Goal: Find specific page/section: Find specific page/section

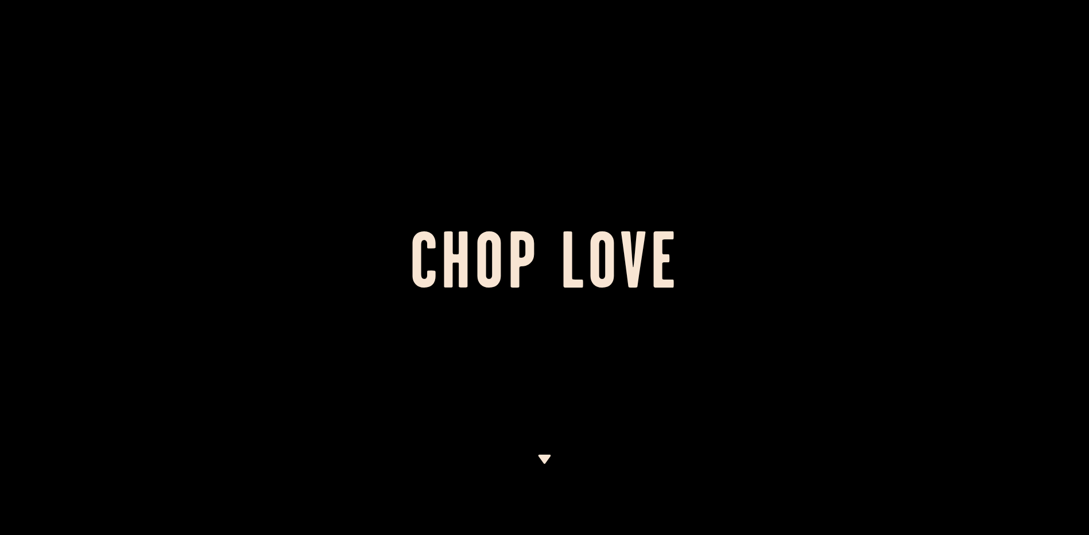
click at [540, 457] on img at bounding box center [544, 459] width 14 height 9
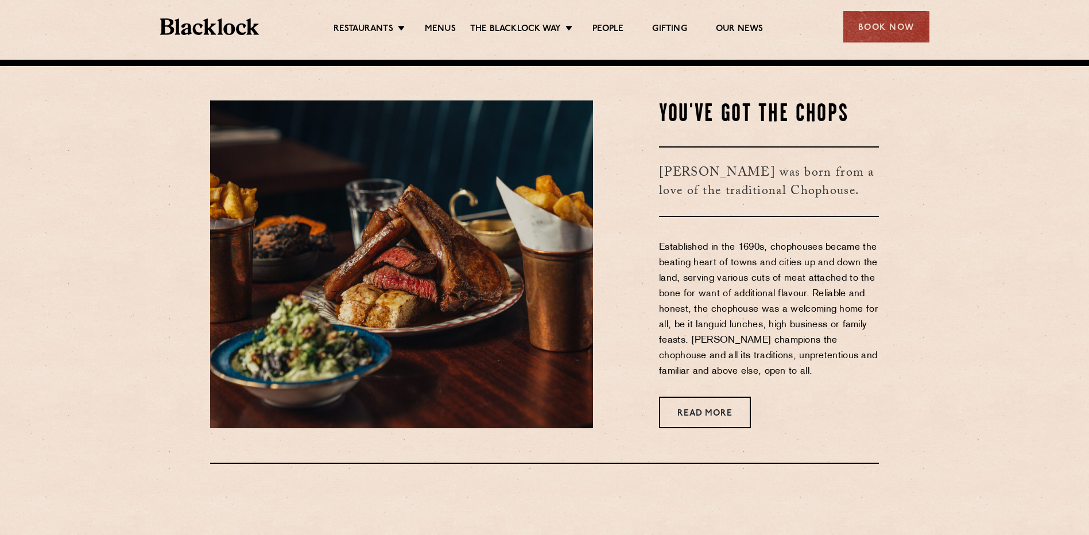
scroll to position [475, 0]
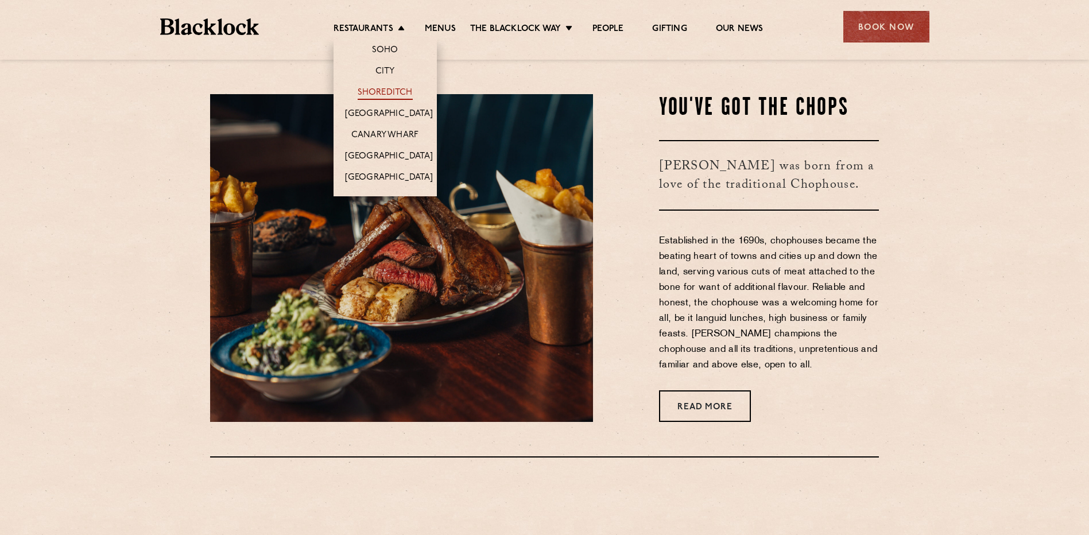
click at [375, 92] on link "Shoreditch" at bounding box center [385, 93] width 55 height 13
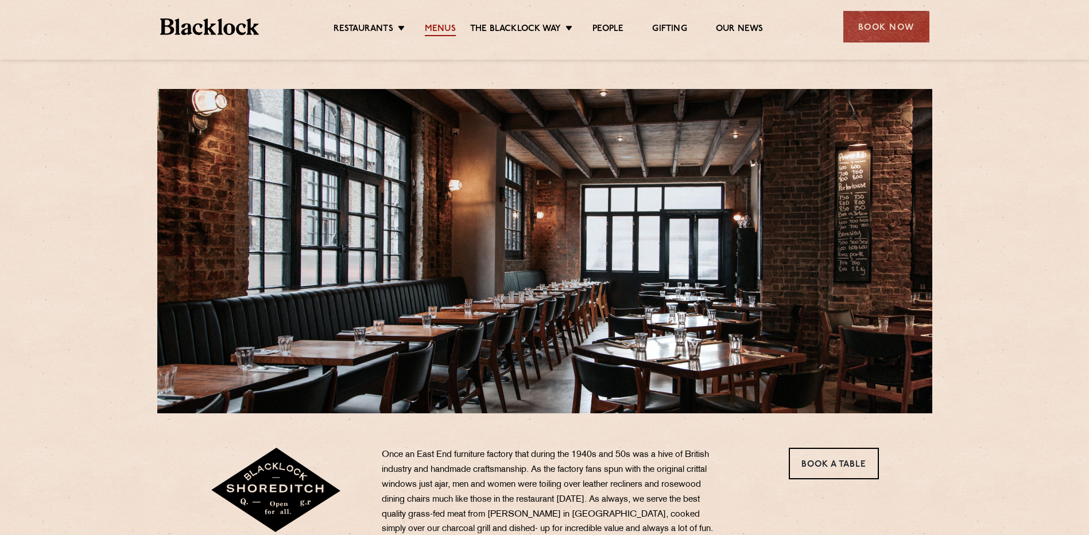
click at [437, 30] on link "Menus" at bounding box center [440, 30] width 31 height 13
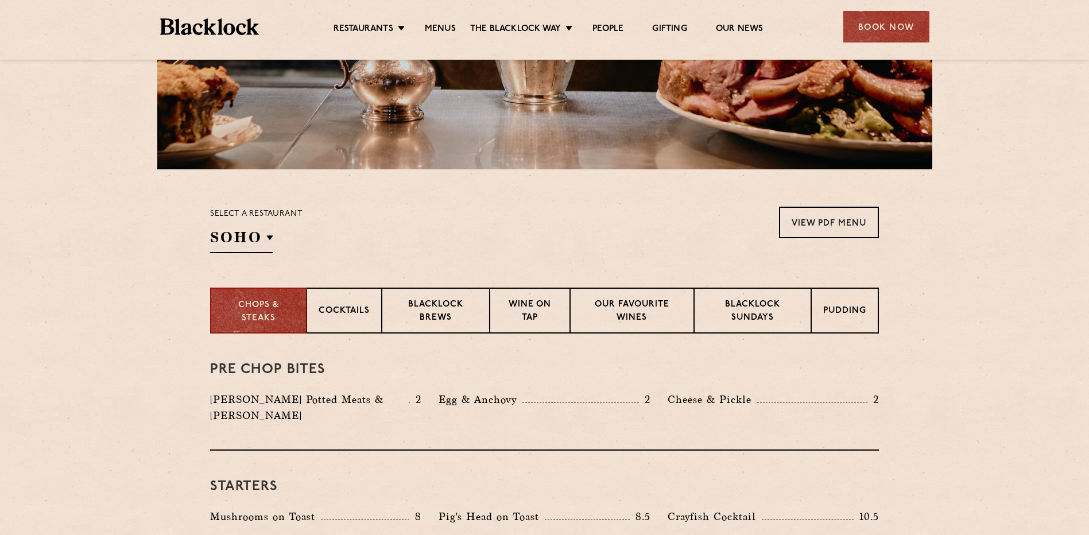
scroll to position [255, 0]
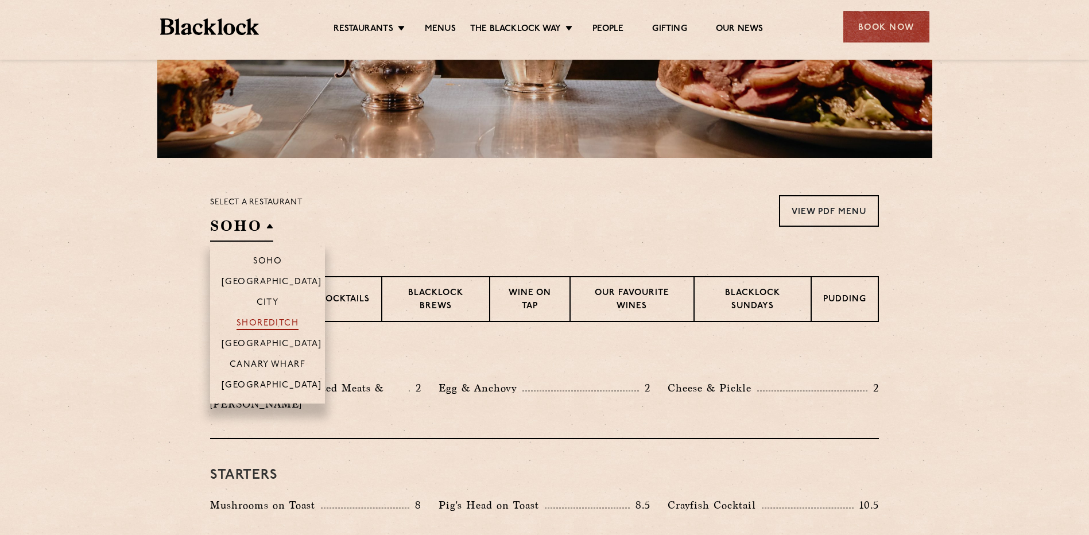
click at [242, 321] on p "Shoreditch" at bounding box center [267, 324] width 63 height 11
